Goal: Transaction & Acquisition: Subscribe to service/newsletter

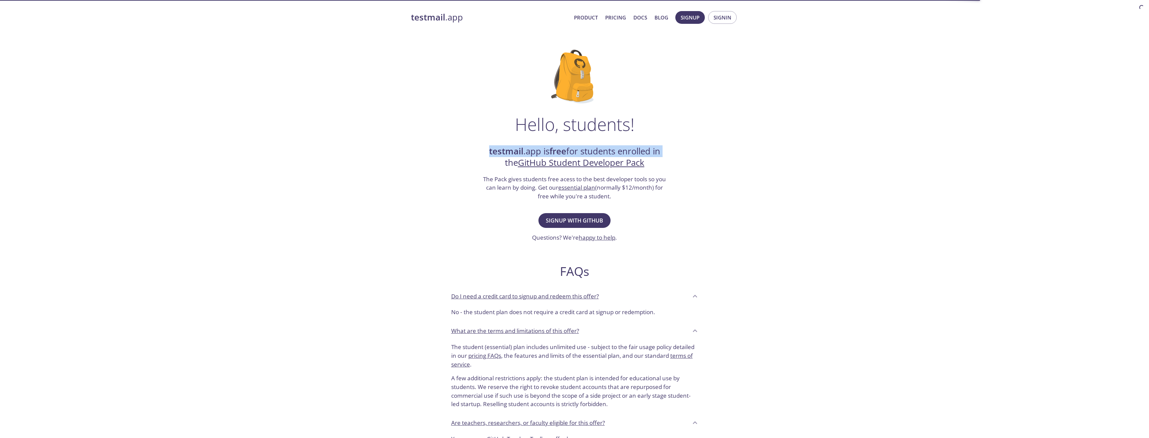
drag, startPoint x: 604, startPoint y: 141, endPoint x: 702, endPoint y: 141, distance: 97.9
click at [702, 141] on div "Hello, students! testmail .app is free for students enrolled in the GitHub Stud…" at bounding box center [574, 244] width 327 height 410
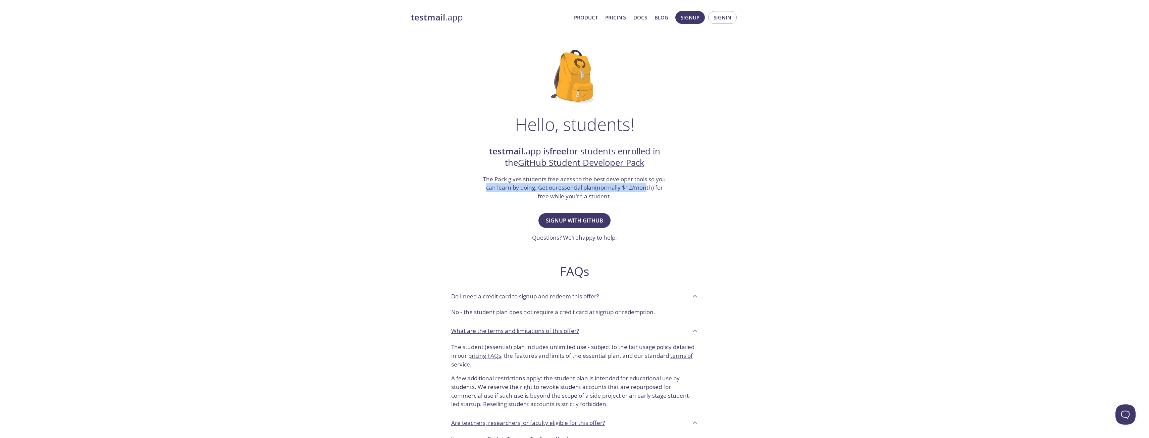
drag, startPoint x: 476, startPoint y: 188, endPoint x: 644, endPoint y: 184, distance: 168.7
click at [644, 184] on div "Hello, students! testmail .app is free for students enrolled in the GitHub Stud…" at bounding box center [574, 244] width 327 height 410
click at [644, 184] on h3 "The Pack gives students free acess to the best developer tools so you can learn…" at bounding box center [574, 188] width 184 height 26
drag, startPoint x: 491, startPoint y: 184, endPoint x: 668, endPoint y: 183, distance: 176.8
click at [668, 183] on div "Hello, students! testmail .app is free for students enrolled in the GitHub Stud…" at bounding box center [574, 244] width 327 height 410
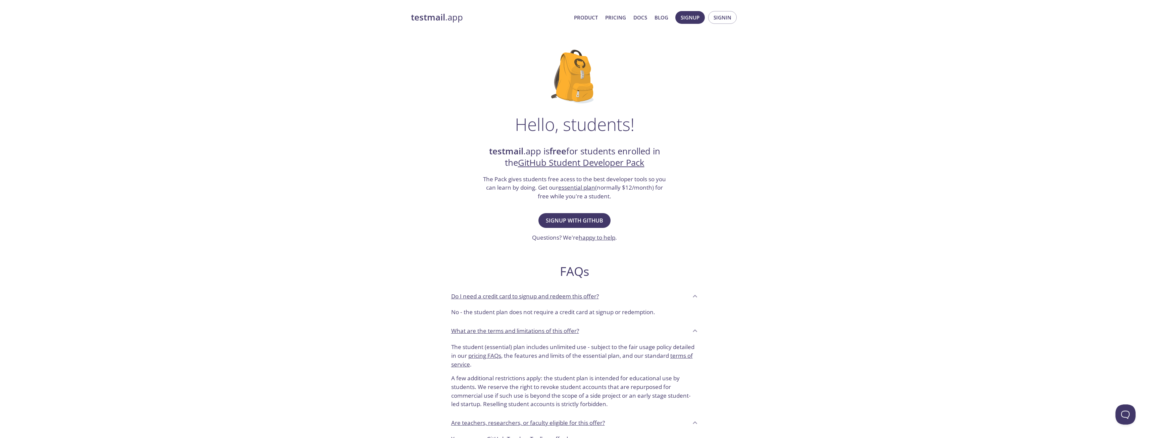
click at [650, 186] on h3 "The Pack gives students free acess to the best developer tools so you can learn…" at bounding box center [574, 188] width 184 height 26
drag, startPoint x: 505, startPoint y: 185, endPoint x: 673, endPoint y: 185, distance: 167.0
click at [673, 185] on div "Hello, students! testmail .app is free for students enrolled in the GitHub Stud…" at bounding box center [574, 244] width 327 height 410
click at [585, 220] on span "Signup with GitHub" at bounding box center [574, 220] width 57 height 9
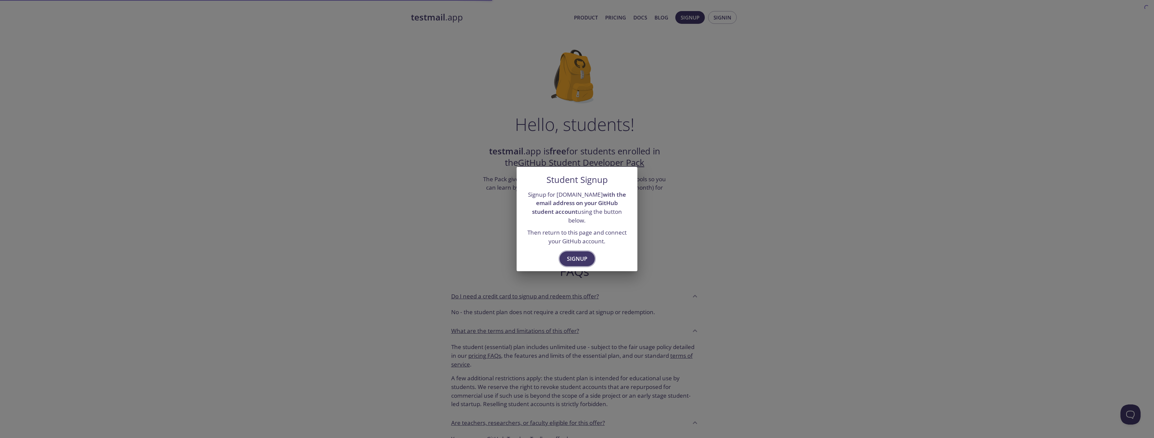
click at [580, 255] on span "Signup" at bounding box center [577, 258] width 20 height 9
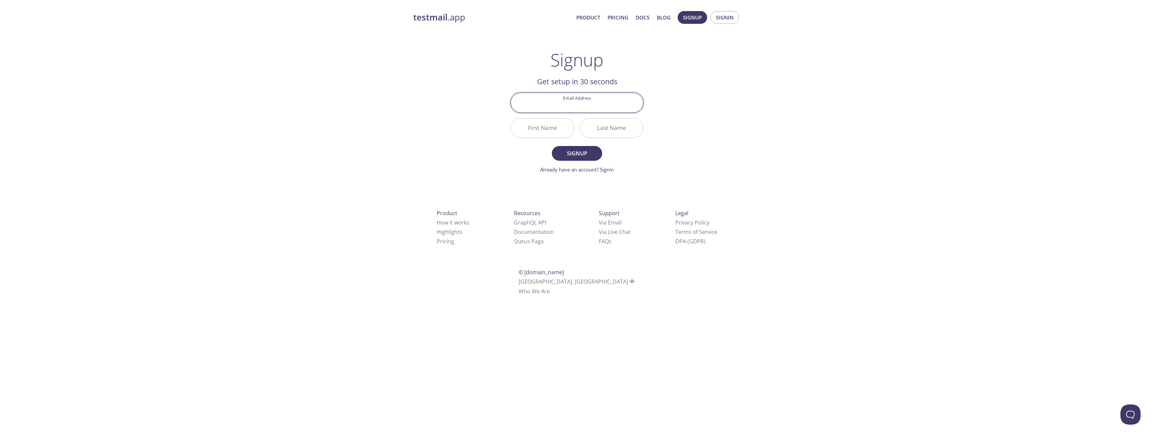
click at [570, 105] on input "Email Address" at bounding box center [577, 102] width 132 height 19
type input "[EMAIL_ADDRESS][DOMAIN_NAME]"
click at [550, 129] on input "First Name" at bounding box center [542, 127] width 63 height 19
type input "[PERSON_NAME]"
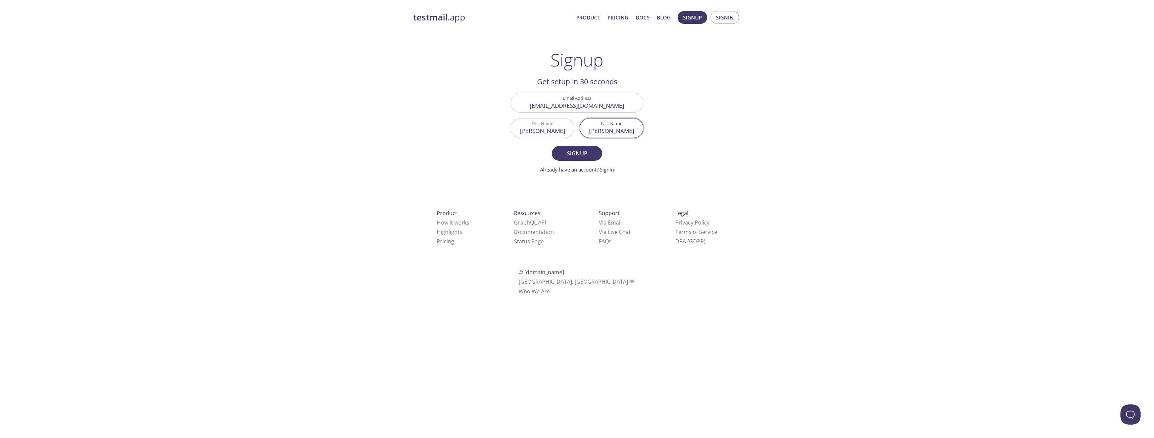
click at [552, 146] on button "Signup" at bounding box center [577, 153] width 50 height 15
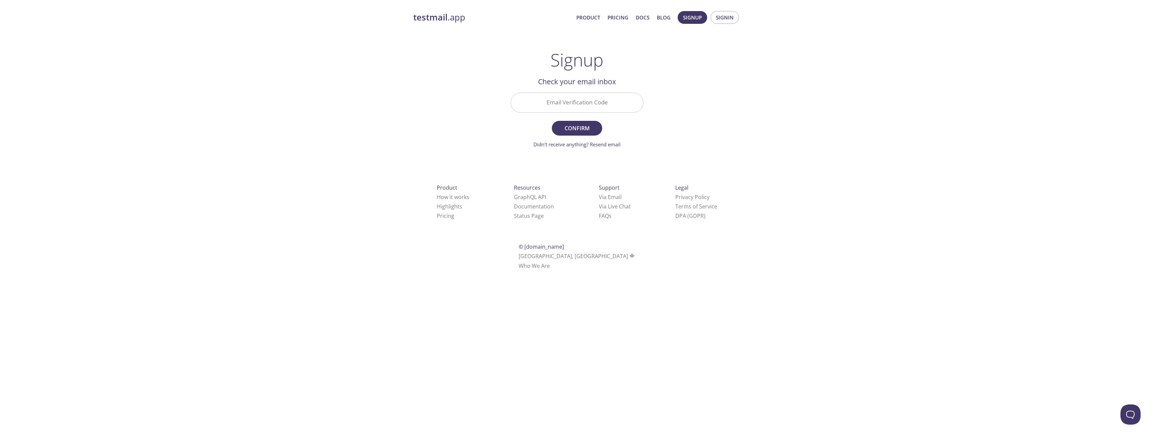
click at [572, 109] on input "Email Verification Code" at bounding box center [577, 102] width 132 height 19
type input "DJ56PR6"
click at [552, 121] on button "Confirm" at bounding box center [577, 128] width 50 height 15
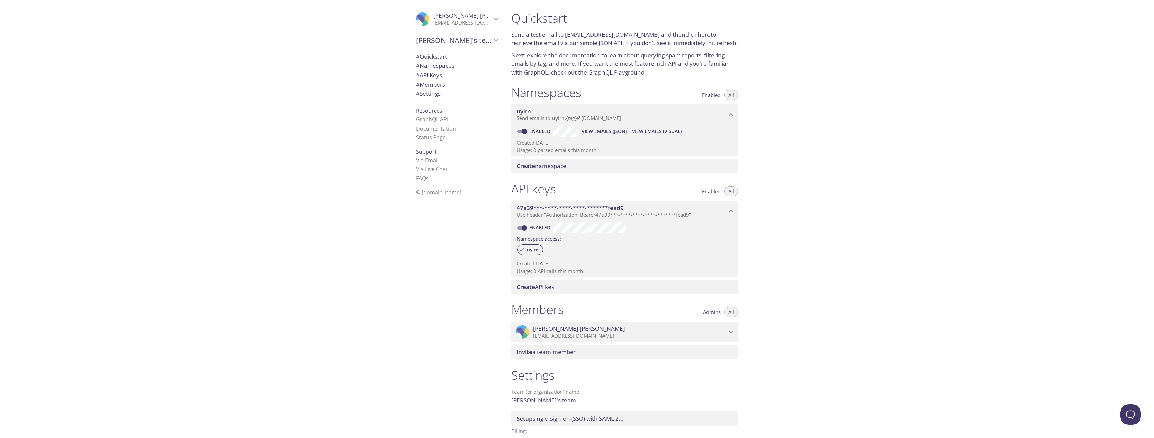
click at [343, 58] on div ".cls-1 { fill: #6d5ca8; } .cls-2 { fill: #3fc191; } .cls-3 { fill: #3b4752; } .…" at bounding box center [253, 219] width 506 height 438
click at [558, 168] on span "Create namespace" at bounding box center [542, 166] width 50 height 8
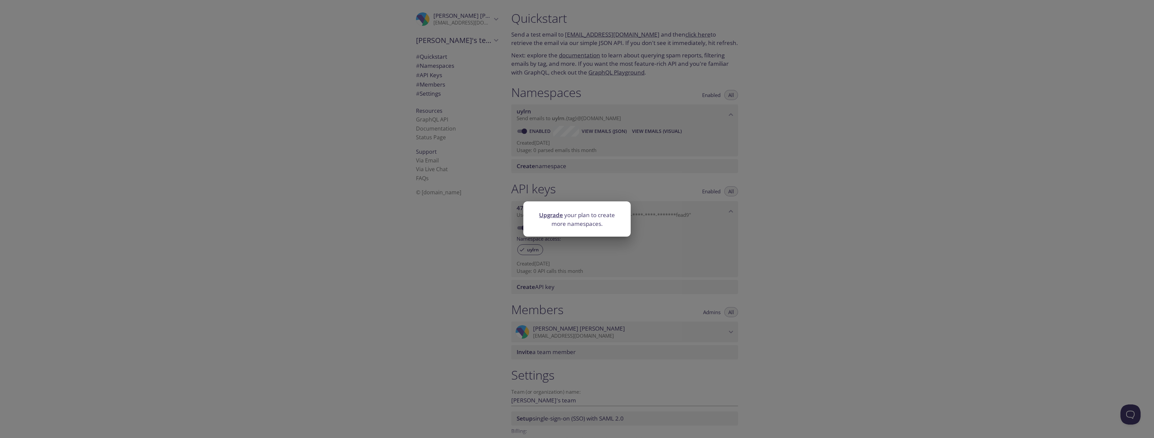
click at [793, 166] on div "Upgrade your plan to create more namespaces." at bounding box center [577, 219] width 1154 height 438
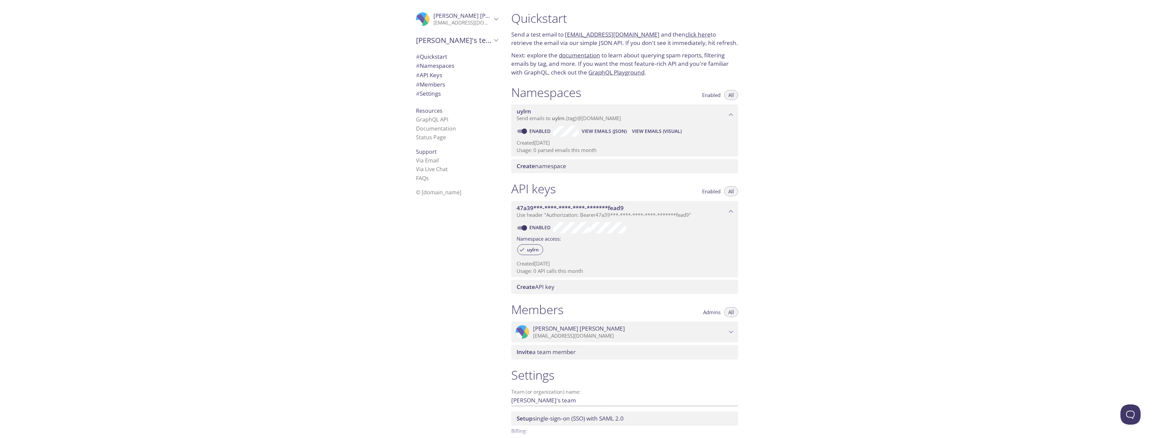
click at [623, 131] on span "View Emails (JSON)" at bounding box center [604, 131] width 45 height 8
click at [673, 131] on span "View Emails (Visual)" at bounding box center [657, 131] width 50 height 8
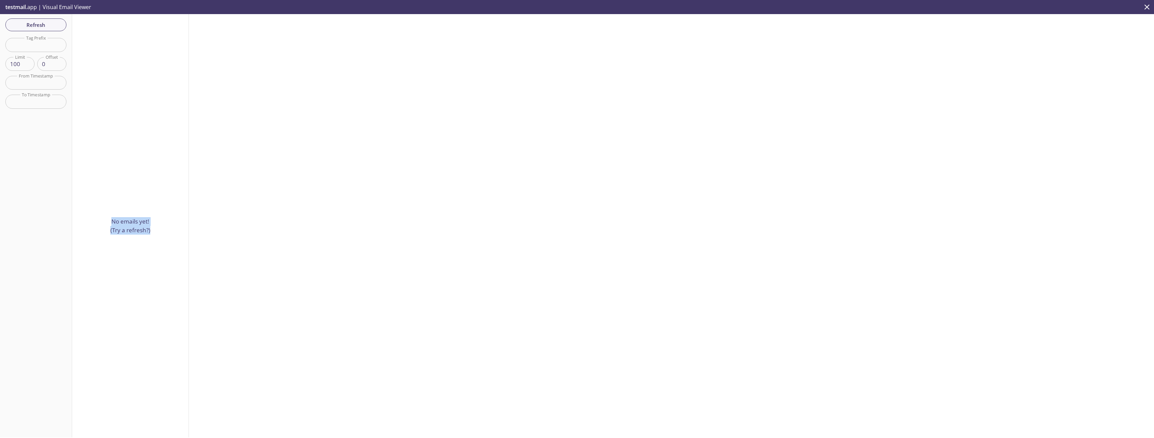
drag, startPoint x: 128, startPoint y: 224, endPoint x: 142, endPoint y: 230, distance: 15.0
click at [154, 236] on div "No emails yet! (Try a refresh?)" at bounding box center [130, 225] width 117 height 423
click at [122, 221] on p "No emails yet! (Try a refresh?)" at bounding box center [130, 225] width 40 height 17
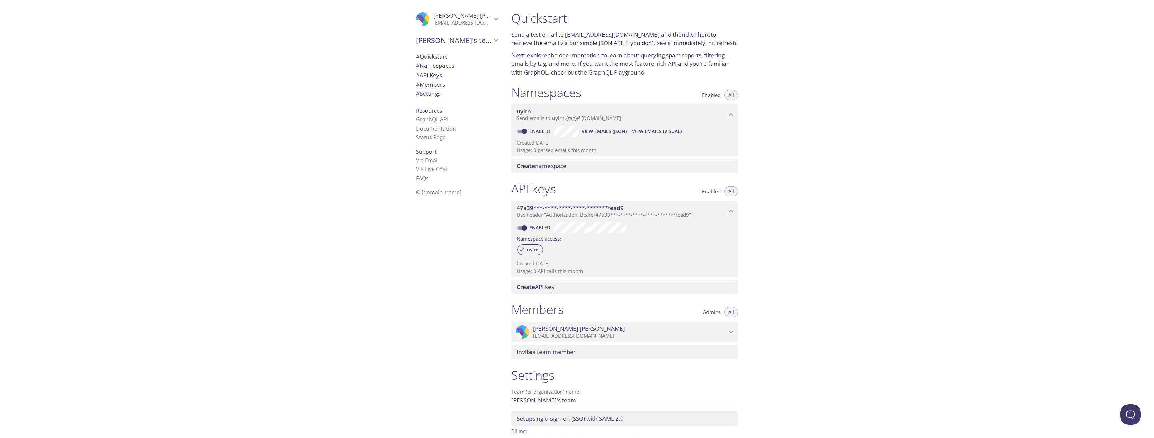
click at [709, 95] on span "Enabled" at bounding box center [711, 95] width 18 height 0
click at [729, 95] on span "All" at bounding box center [731, 95] width 6 height 0
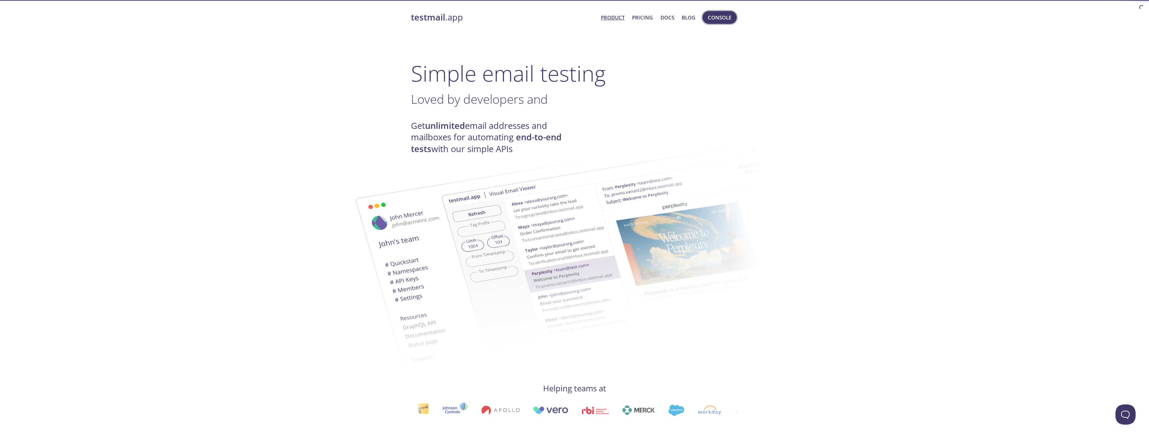
click at [722, 19] on span "Console" at bounding box center [719, 17] width 23 height 9
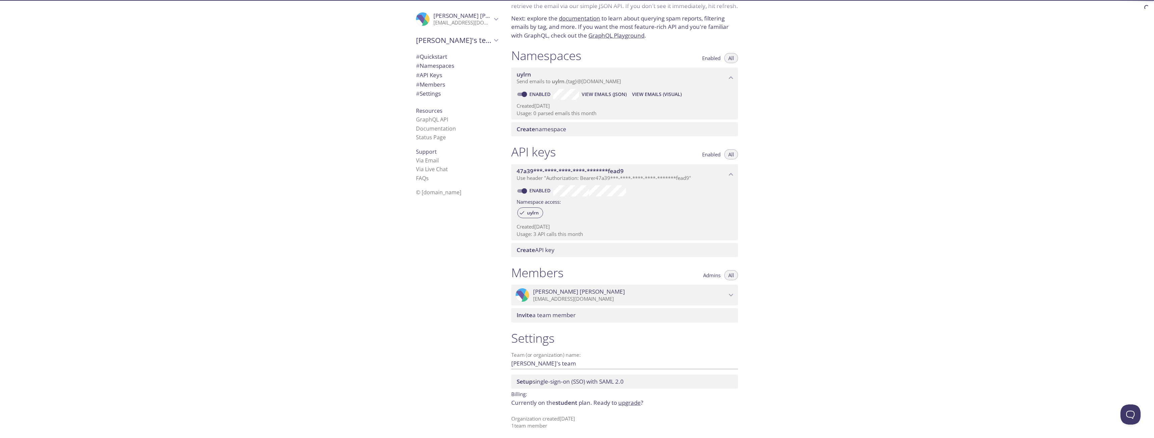
scroll to position [39, 0]
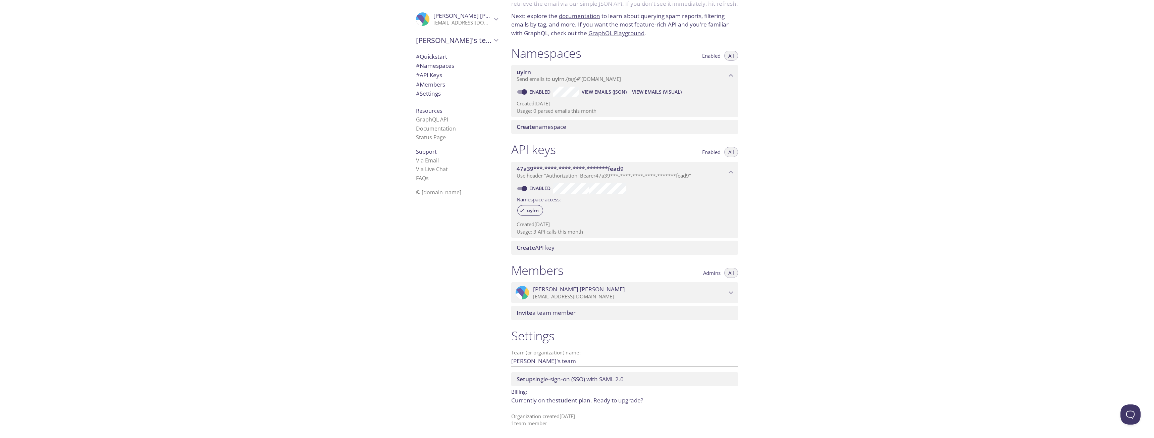
click at [432, 91] on span "# Settings" at bounding box center [428, 94] width 25 height 8
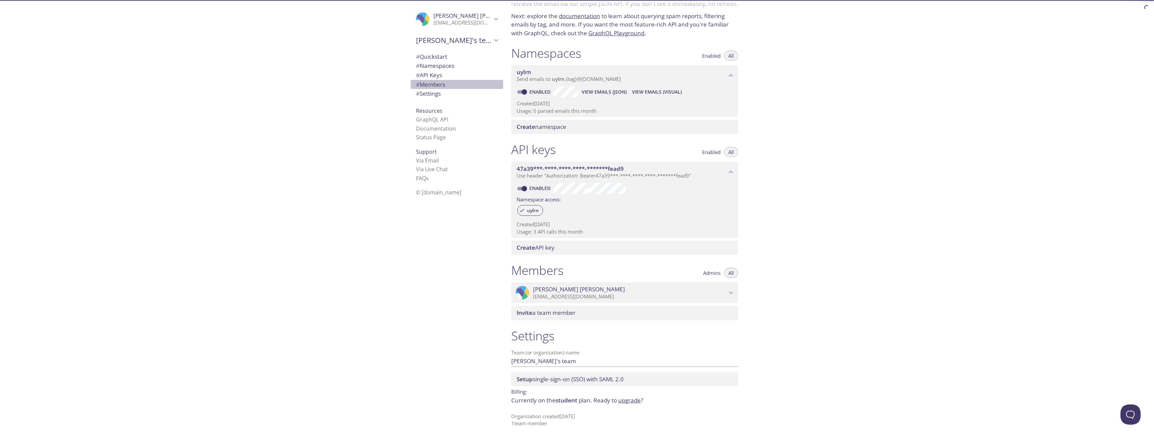
click at [434, 81] on span "# Members" at bounding box center [430, 84] width 29 height 8
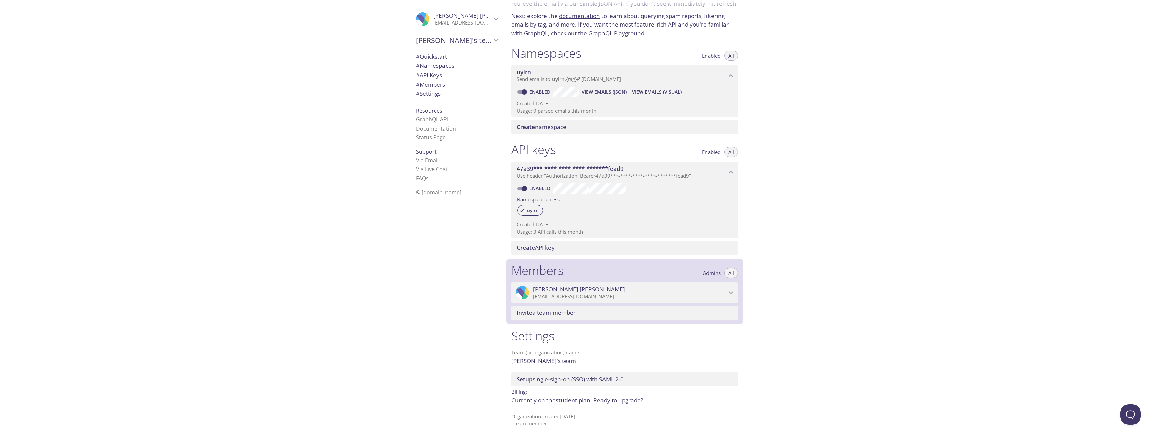
click at [435, 74] on span "# API Keys" at bounding box center [429, 75] width 26 height 8
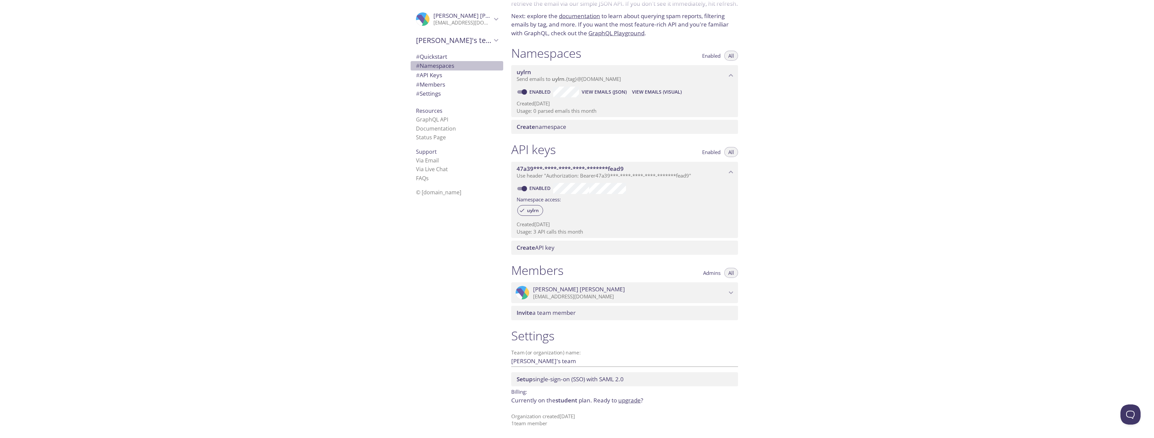
click at [437, 64] on span "# Namespaces" at bounding box center [435, 66] width 38 height 8
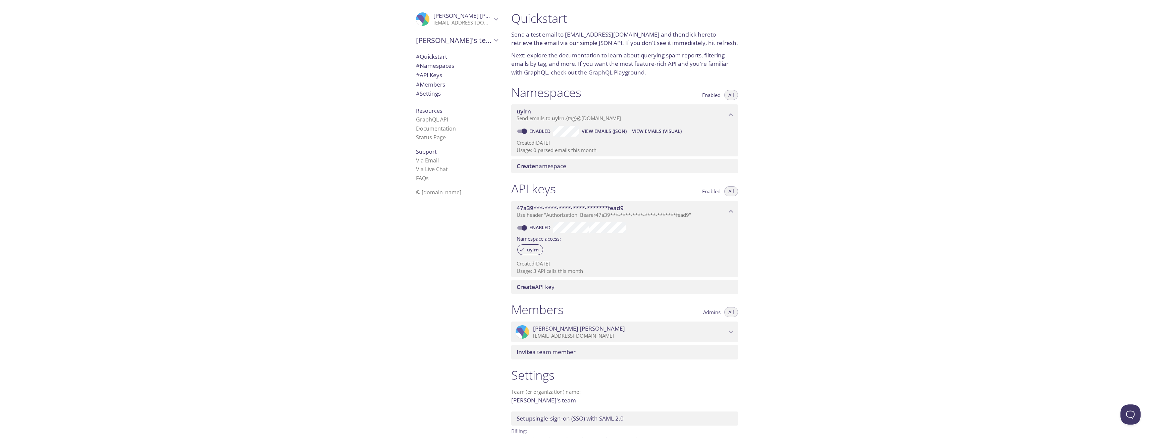
click at [626, 94] on div "Namespaces Enabled All" at bounding box center [624, 93] width 227 height 17
drag, startPoint x: 517, startPoint y: 32, endPoint x: 679, endPoint y: 34, distance: 162.0
click at [678, 34] on p "Send a test email to [EMAIL_ADDRESS][DOMAIN_NAME] and then click here to retrie…" at bounding box center [624, 38] width 227 height 17
click at [750, 34] on div "Quickstart Send a test email to [EMAIL_ADDRESS][DOMAIN_NAME] and then click her…" at bounding box center [830, 219] width 648 height 438
click at [591, 34] on link "[EMAIL_ADDRESS][DOMAIN_NAME]" at bounding box center [612, 35] width 95 height 8
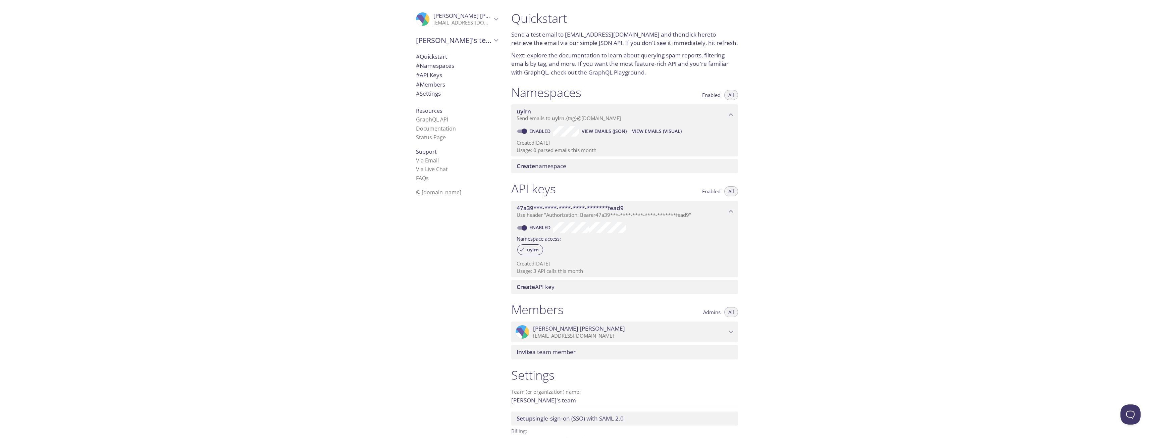
click at [685, 34] on link "click here" at bounding box center [697, 35] width 25 height 8
drag, startPoint x: 527, startPoint y: 55, endPoint x: 680, endPoint y: 57, distance: 153.0
click at [680, 57] on p "Next: explore the documentation to learn about querying spam reports, filtering…" at bounding box center [624, 64] width 227 height 26
click at [684, 57] on p "Next: explore the documentation to learn about querying spam reports, filtering…" at bounding box center [624, 64] width 227 height 26
drag, startPoint x: 532, startPoint y: 68, endPoint x: 603, endPoint y: 68, distance: 71.1
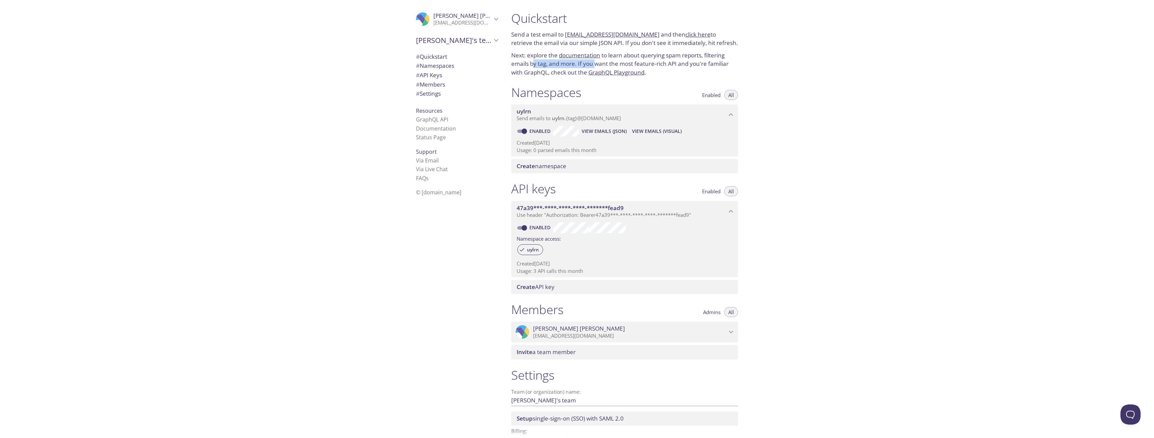
click at [598, 67] on p "Next: explore the documentation to learn about querying spam reports, filtering…" at bounding box center [624, 64] width 227 height 26
click at [608, 68] on p "Next: explore the documentation to learn about querying spam reports, filtering…" at bounding box center [624, 64] width 227 height 26
